Goal: Navigation & Orientation: Find specific page/section

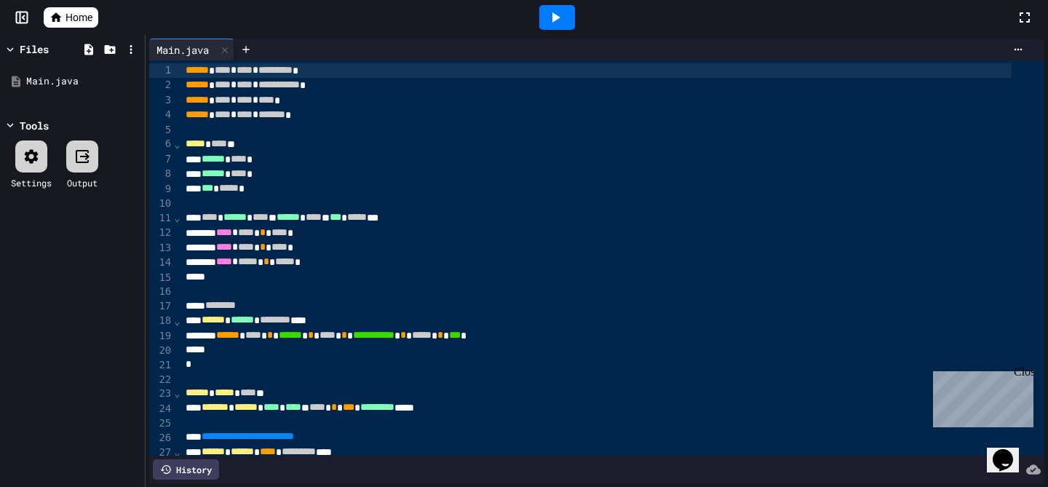
click at [76, 28] on div "Home" at bounding box center [524, 17] width 1048 height 35
click at [67, 18] on span "Home" at bounding box center [78, 17] width 27 height 15
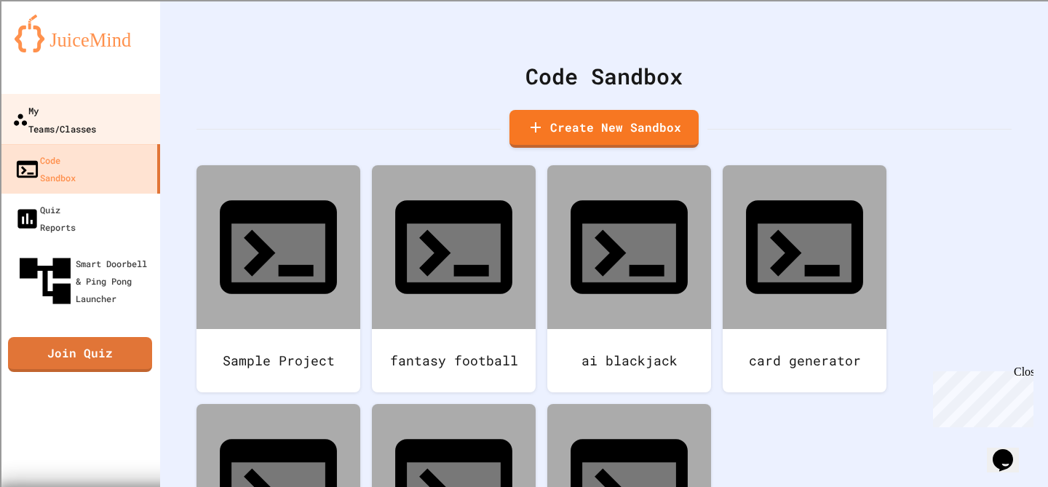
click at [96, 118] on div "My Teams/Classes" at bounding box center [54, 119] width 84 height 36
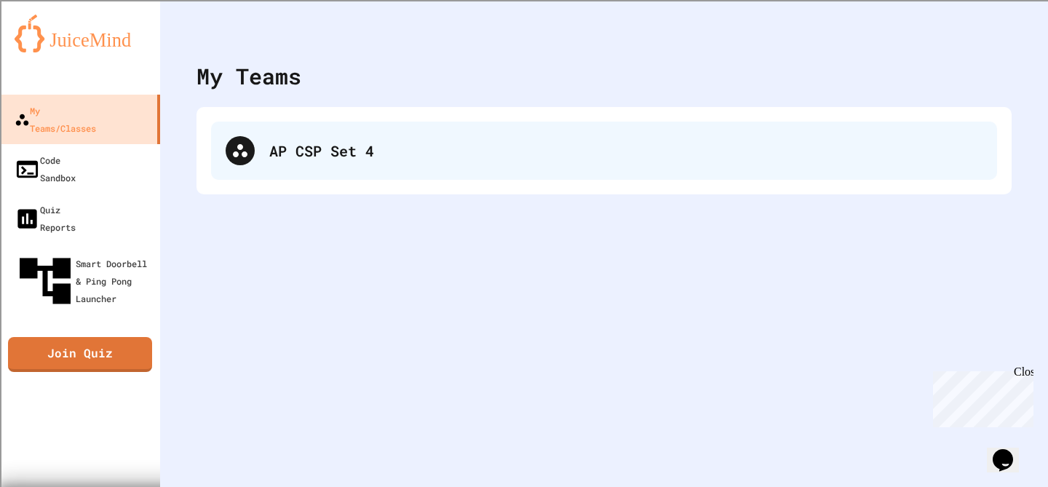
click at [251, 144] on div at bounding box center [240, 150] width 29 height 29
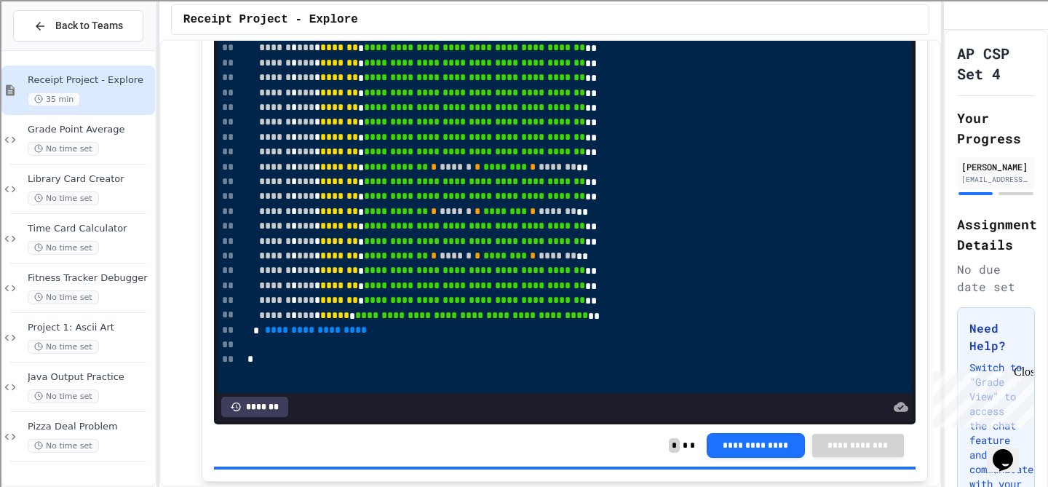
scroll to position [787, 0]
